Goal: Task Accomplishment & Management: Use online tool/utility

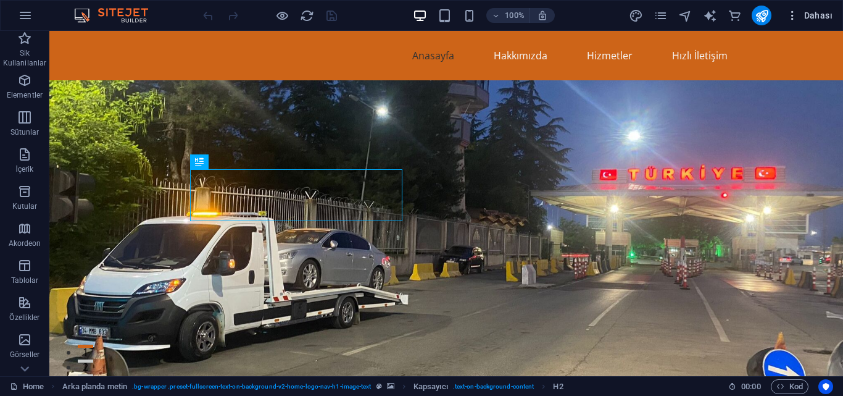
click at [803, 20] on span "Dahası" at bounding box center [809, 15] width 46 height 12
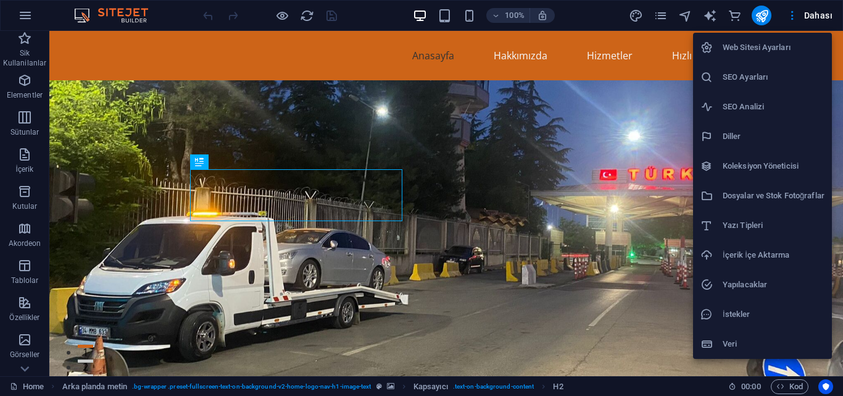
click at [765, 74] on h6 "SEO Ayarları" at bounding box center [774, 77] width 102 height 15
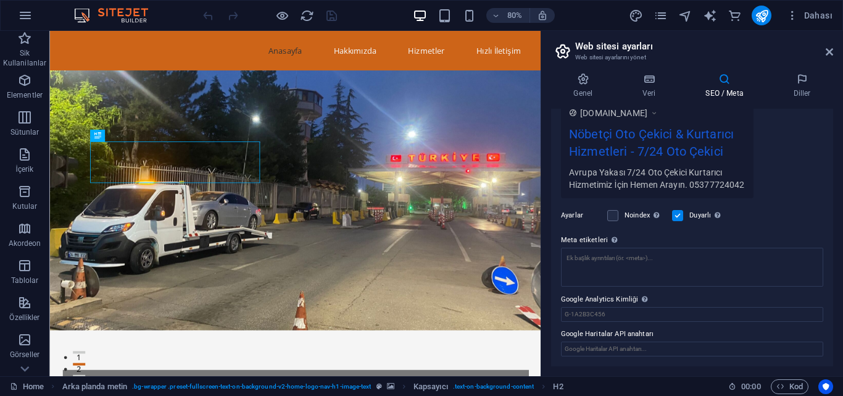
scroll to position [239, 0]
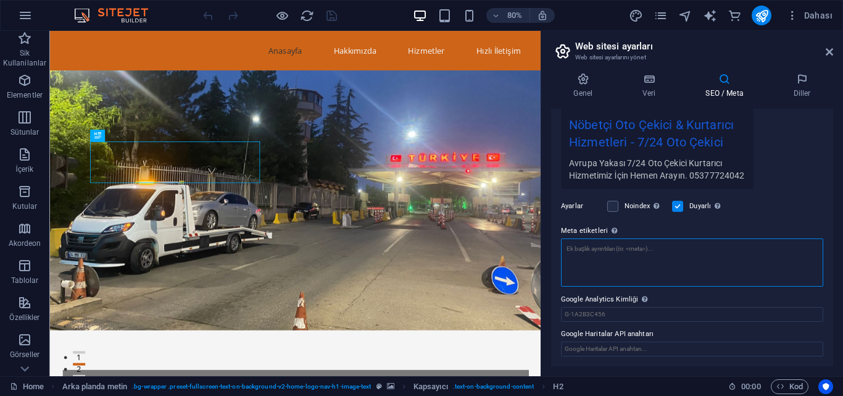
click at [731, 281] on textarea "Meta etiketleri Web sitenin etiketlerinin içine yerleştirilecek HTML kodunu bur…" at bounding box center [692, 262] width 262 height 48
paste textarea "<!-- Google tag (gtag.js) --> <script async src="[URL][DOMAIN_NAME]"></script> …"
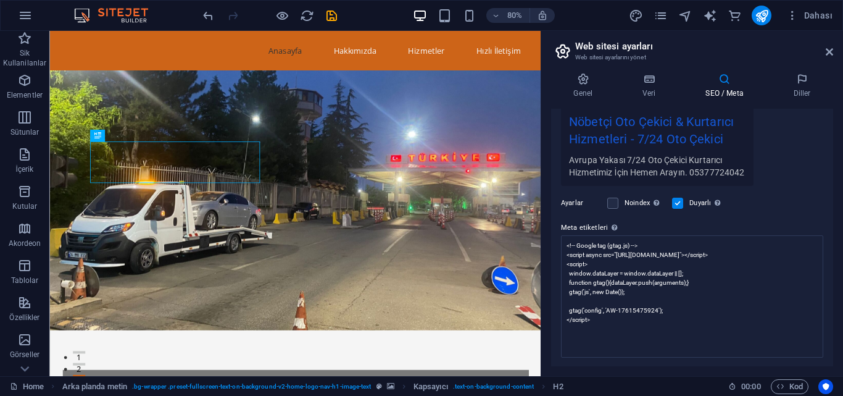
type textarea "<!-- Google tag (gtag.js) --> <script async="" src="[URL][DOMAIN_NAME]"></scrip…"
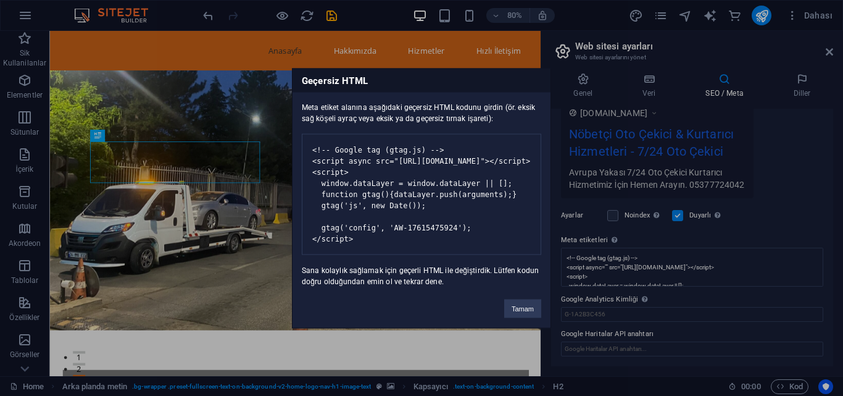
click at [613, 241] on figure at bounding box center [356, 242] width 614 height 325
click at [522, 317] on button "Tamam" at bounding box center [522, 308] width 37 height 19
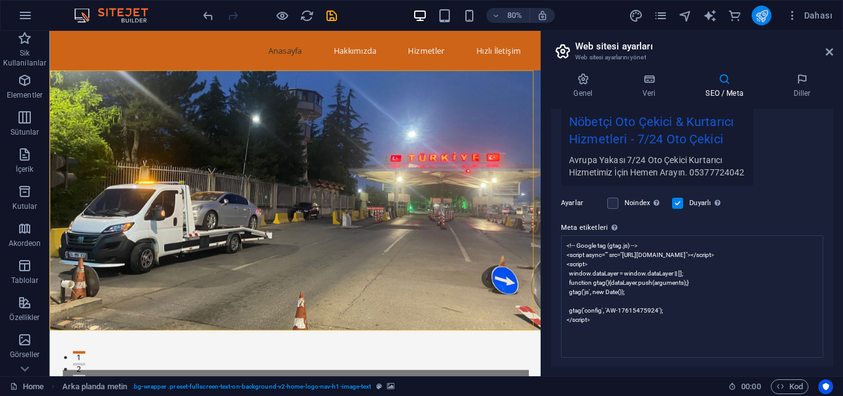
click at [757, 23] on button "publish" at bounding box center [762, 16] width 20 height 20
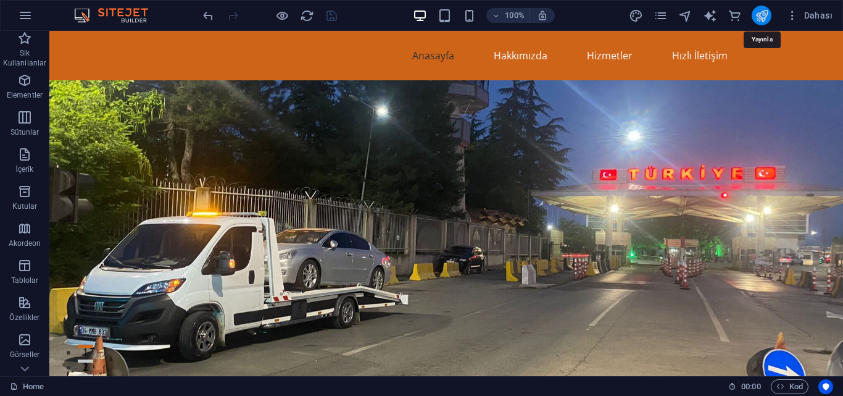
click at [761, 15] on icon "publish" at bounding box center [762, 16] width 14 height 14
